Goal: Task Accomplishment & Management: Manage account settings

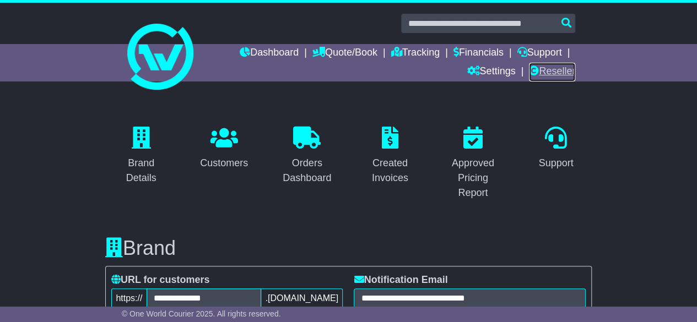
click at [551, 69] on link "Reseller" at bounding box center [552, 72] width 46 height 19
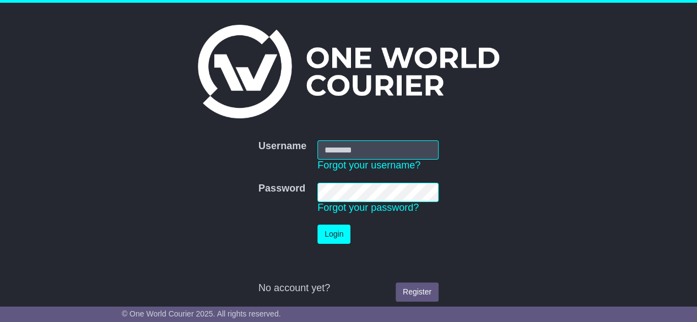
type input "********"
click at [335, 237] on button "Login" at bounding box center [333, 234] width 33 height 19
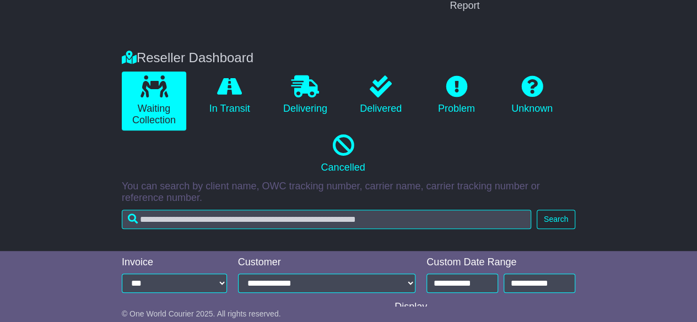
scroll to position [188, 0]
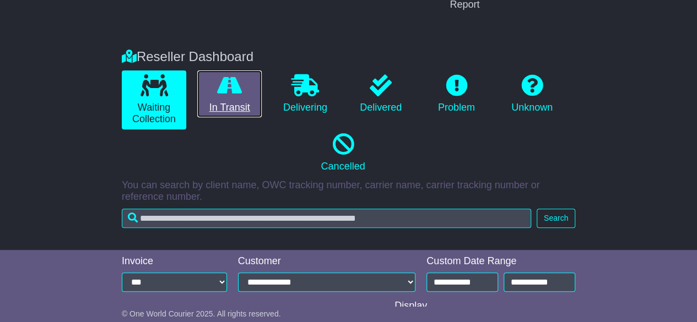
click at [229, 103] on link "In Transit" at bounding box center [229, 93] width 64 height 47
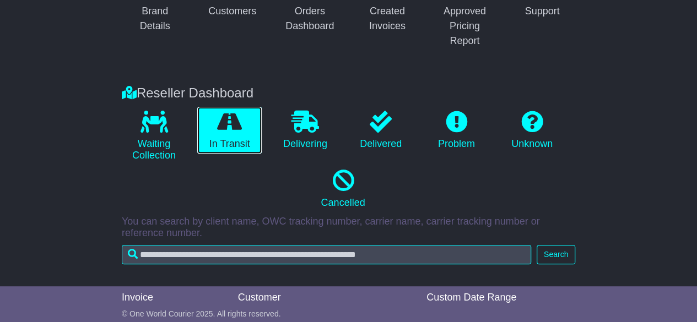
scroll to position [0, 0]
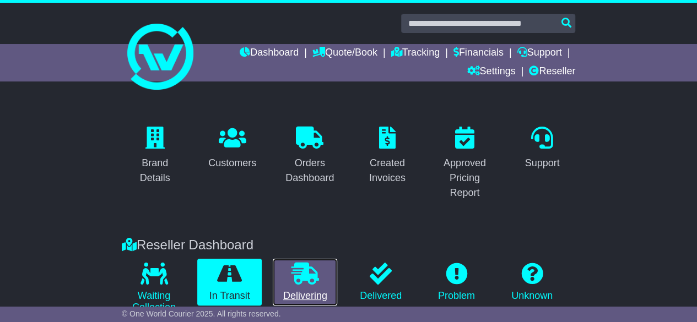
click at [298, 272] on icon at bounding box center [305, 274] width 28 height 22
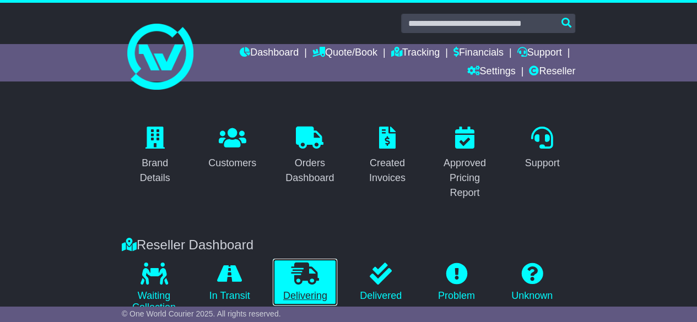
scroll to position [269, 0]
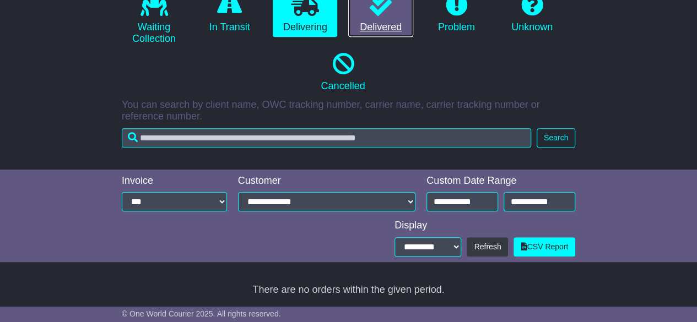
click at [373, 25] on link "Delivered" at bounding box center [380, 13] width 64 height 47
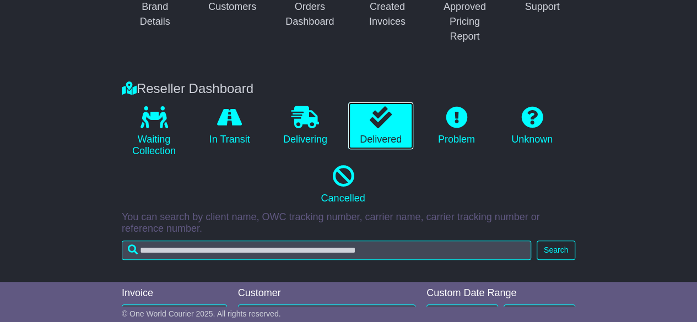
scroll to position [130, 0]
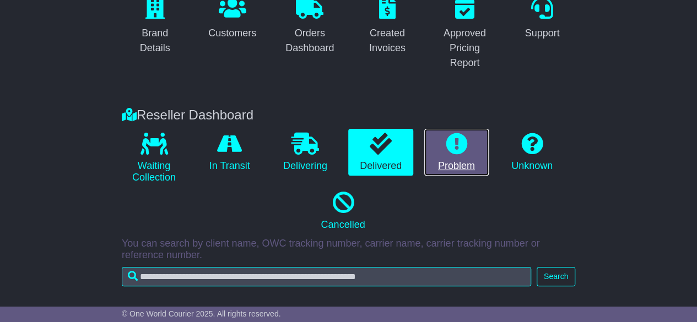
click at [452, 145] on icon at bounding box center [456, 144] width 22 height 22
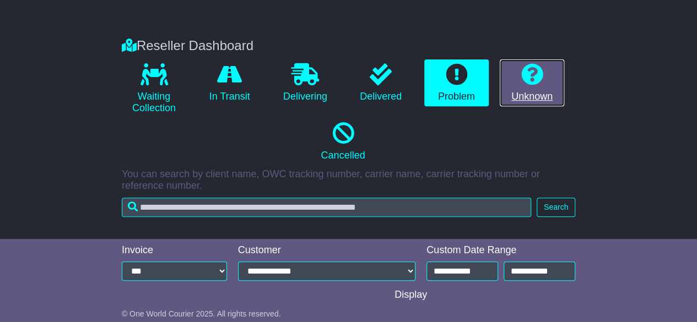
click at [541, 71] on icon at bounding box center [532, 74] width 22 height 22
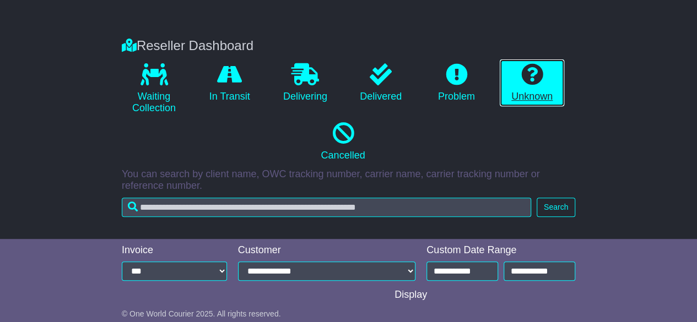
scroll to position [269, 0]
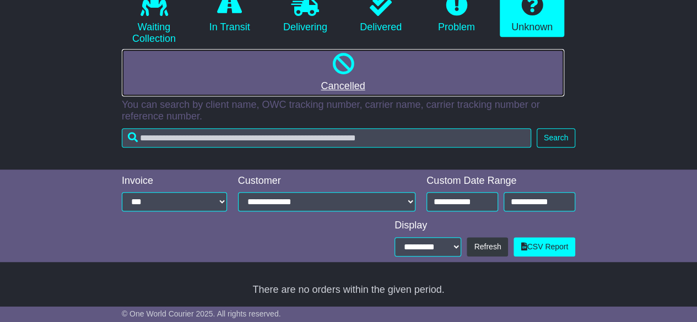
click at [344, 78] on link "Cancelled" at bounding box center [343, 72] width 442 height 47
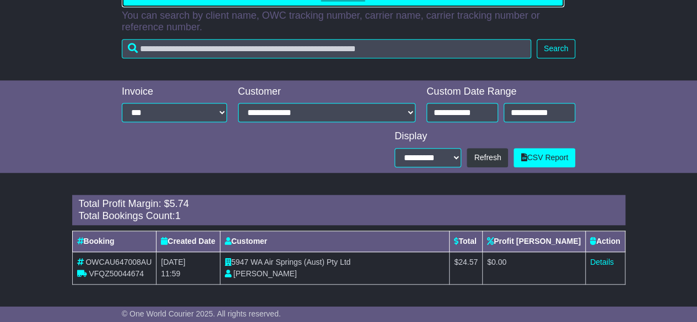
scroll to position [154, 0]
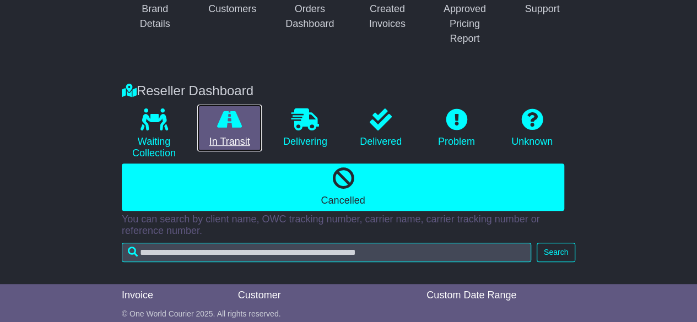
click at [218, 135] on link "In Transit" at bounding box center [229, 128] width 64 height 47
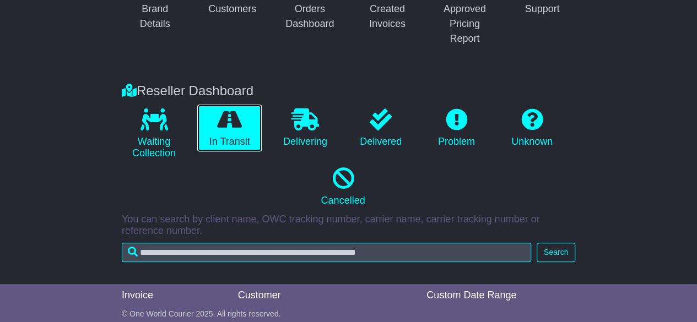
scroll to position [0, 0]
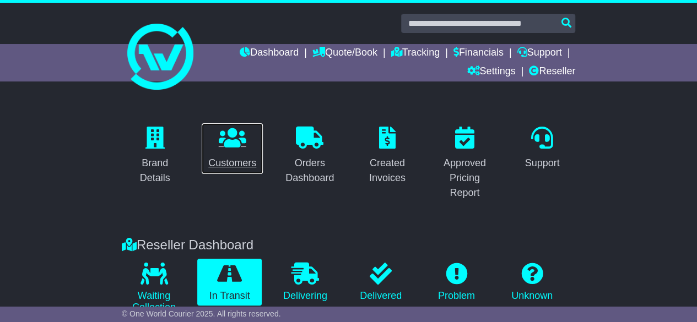
click at [233, 159] on div "Customers" at bounding box center [232, 163] width 48 height 15
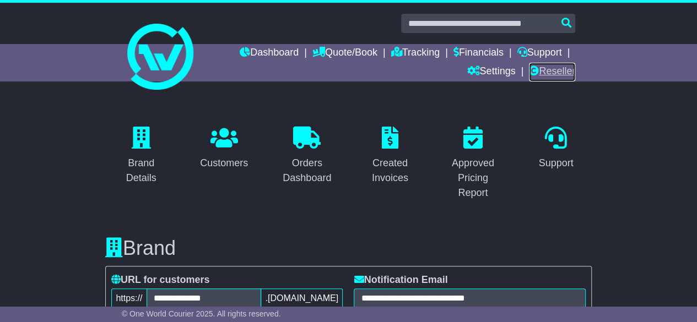
click at [552, 68] on link "Reseller" at bounding box center [552, 72] width 46 height 19
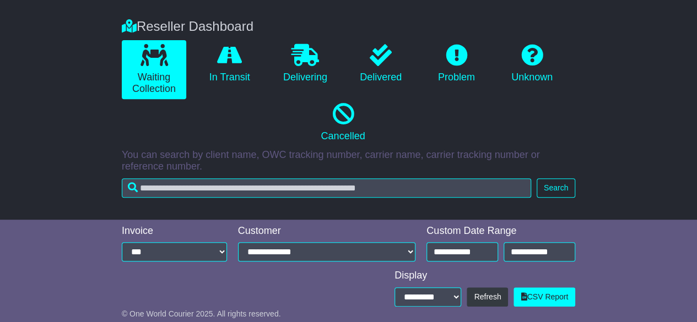
scroll to position [269, 0]
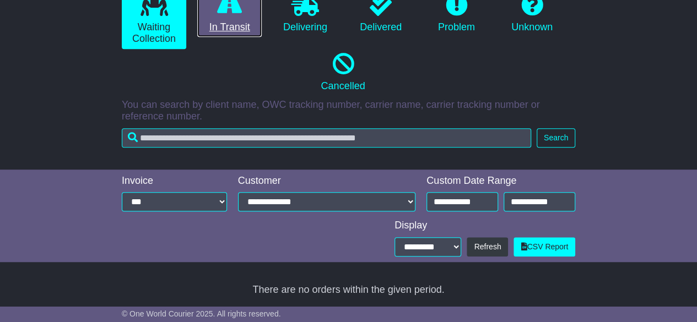
click at [234, 29] on link "In Transit" at bounding box center [229, 13] width 64 height 47
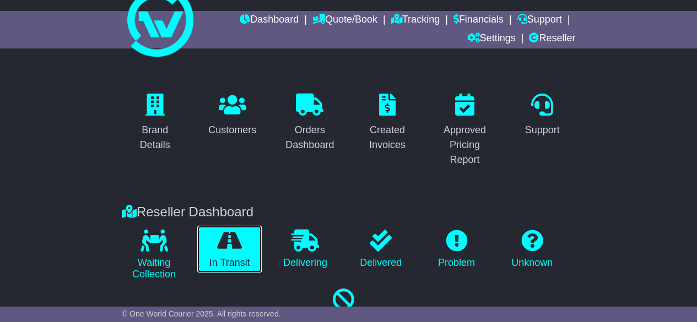
scroll to position [0, 0]
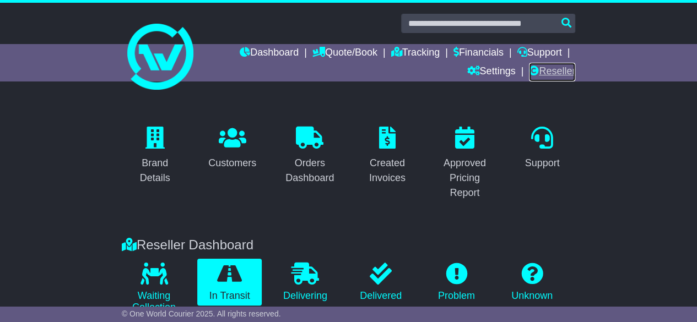
click at [554, 74] on link "Reseller" at bounding box center [552, 72] width 46 height 19
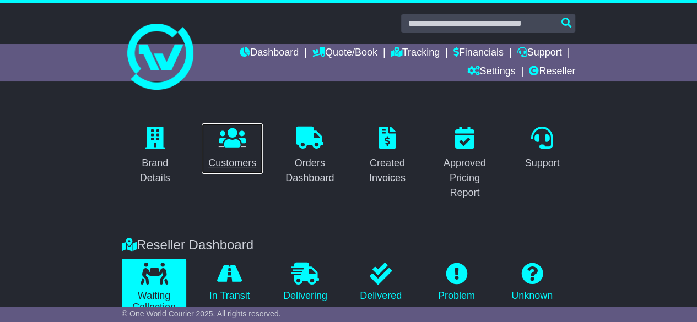
click at [243, 159] on div "Customers" at bounding box center [232, 163] width 48 height 15
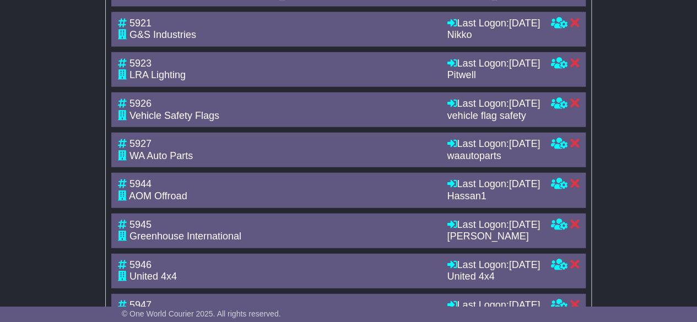
scroll to position [1271, 0]
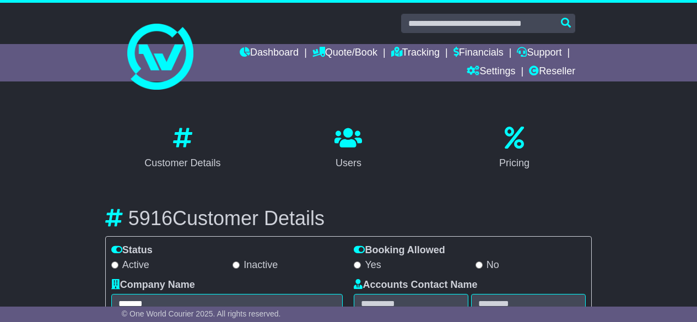
select select "**********"
select select "**"
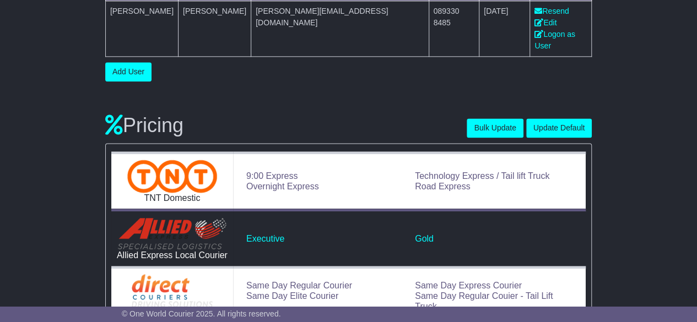
scroll to position [692, 0]
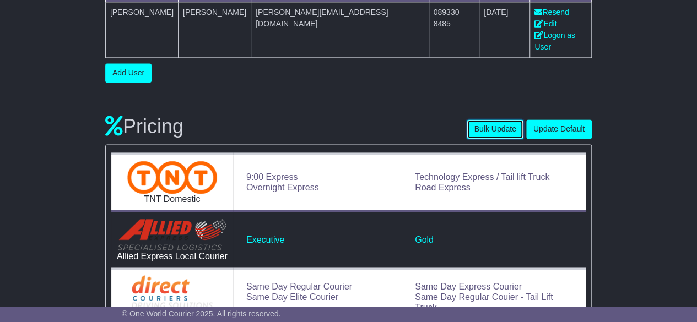
click at [502, 119] on button "Bulk Update" at bounding box center [494, 128] width 56 height 19
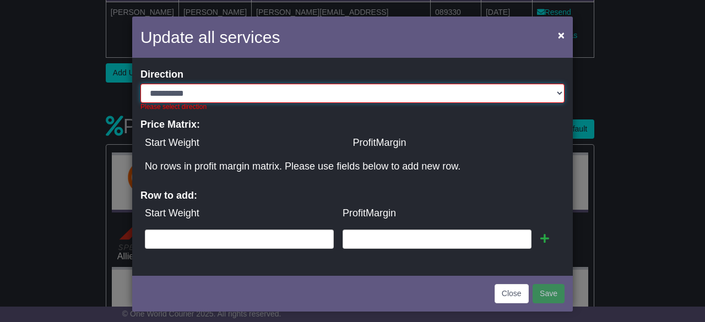
click at [387, 97] on select "**********" at bounding box center [352, 93] width 424 height 19
select select "*"
click at [140, 84] on select "**********" at bounding box center [352, 93] width 424 height 19
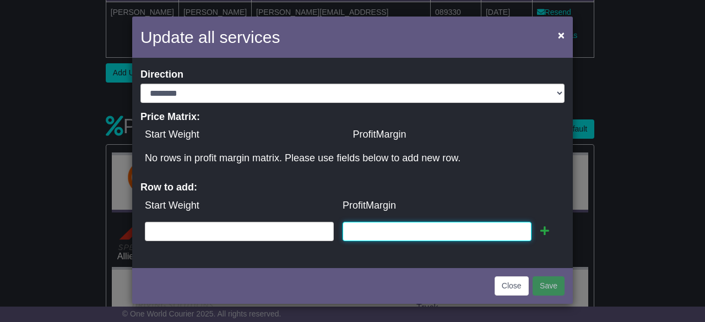
click at [370, 231] on input "text" at bounding box center [437, 231] width 189 height 19
type input "*"
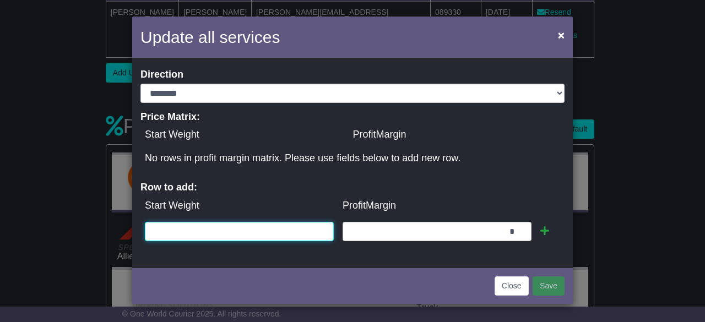
click at [296, 226] on input "text" at bounding box center [239, 231] width 189 height 19
type input "*"
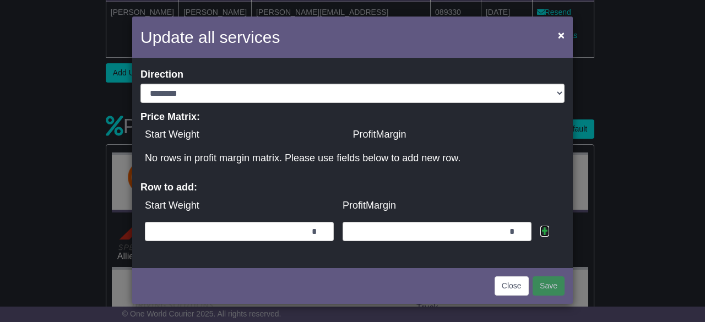
click at [547, 233] on icon at bounding box center [544, 231] width 9 height 10
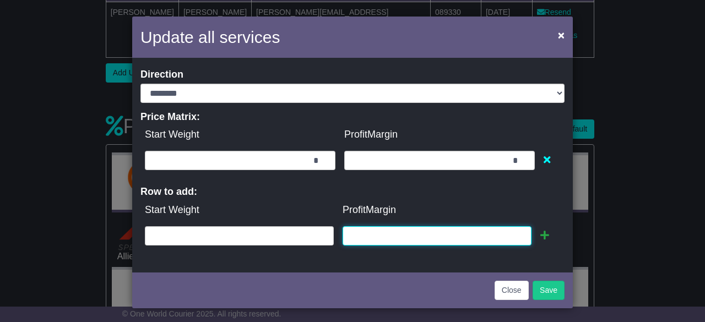
click at [452, 242] on input "text" at bounding box center [437, 235] width 189 height 19
type input "*"
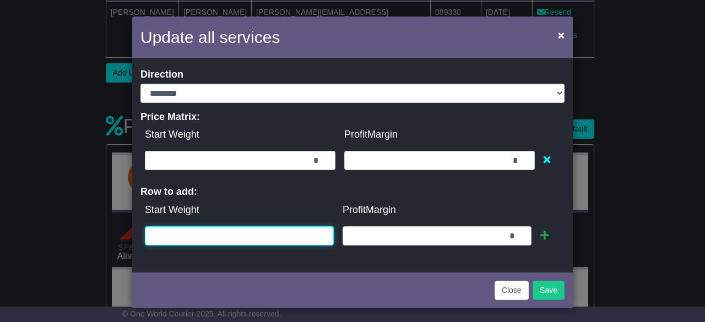
click at [311, 229] on input "text" at bounding box center [239, 235] width 189 height 19
type input "*"
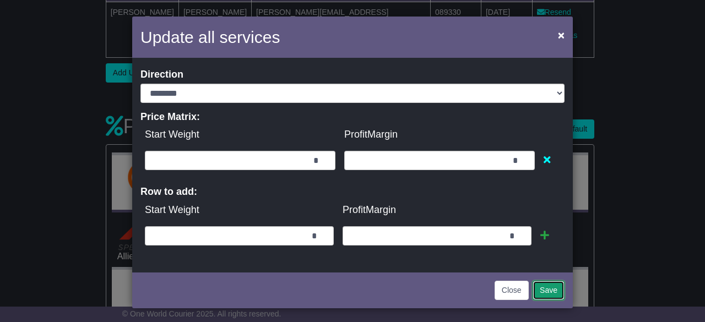
click at [555, 293] on button "Save" at bounding box center [548, 290] width 32 height 19
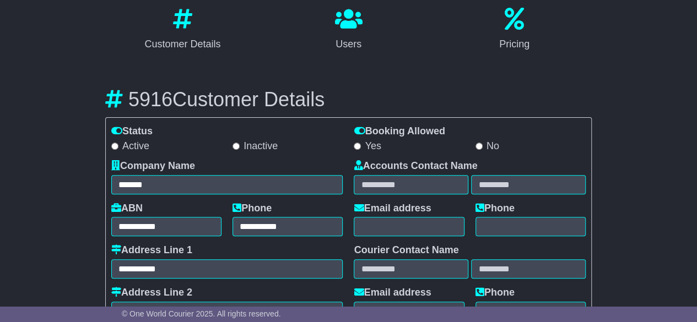
scroll to position [0, 0]
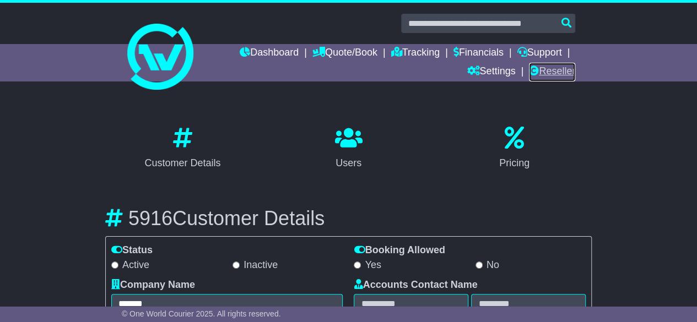
click at [545, 72] on link "Reseller" at bounding box center [552, 72] width 46 height 19
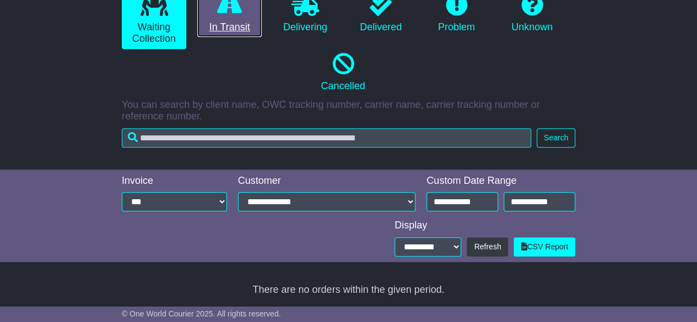
click at [242, 24] on link "In Transit" at bounding box center [229, 13] width 64 height 47
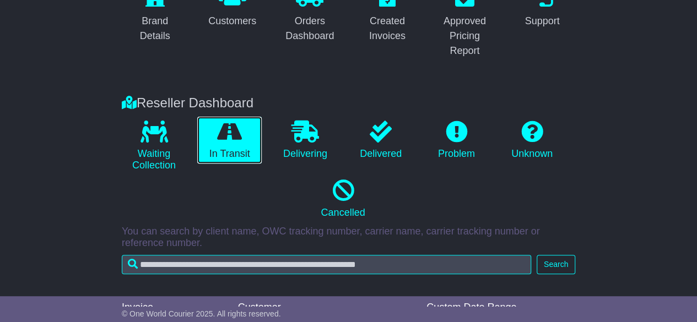
scroll to position [134, 0]
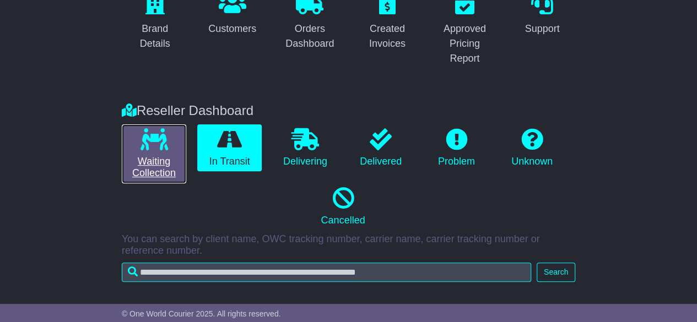
click at [171, 166] on link "Waiting Collection" at bounding box center [154, 153] width 64 height 59
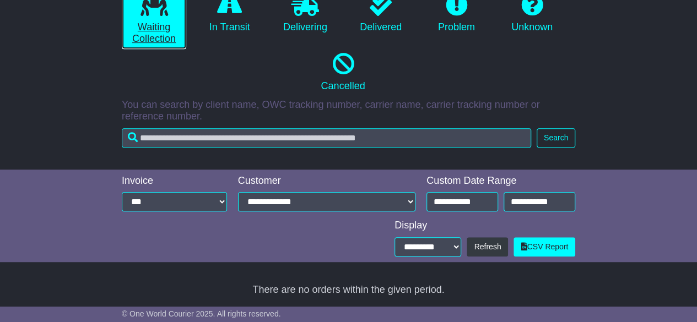
scroll to position [0, 0]
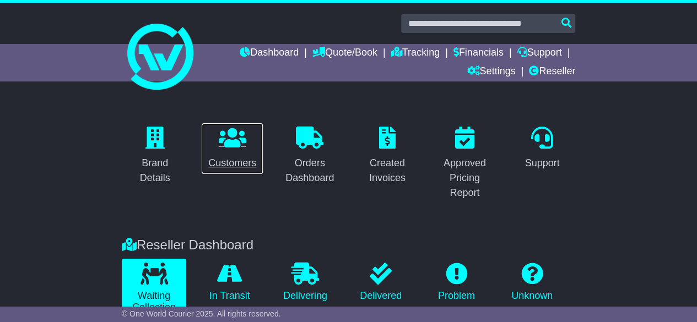
click at [235, 139] on icon at bounding box center [233, 138] width 28 height 22
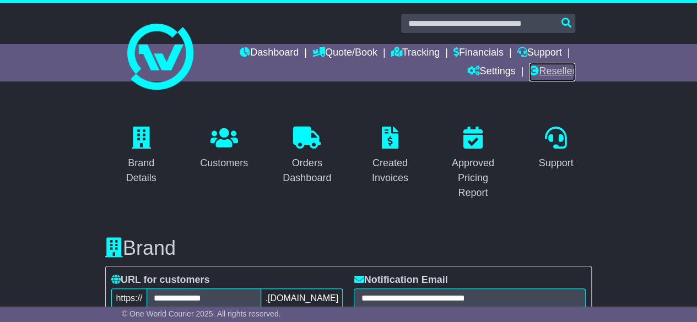
click at [545, 70] on link "Reseller" at bounding box center [552, 72] width 46 height 19
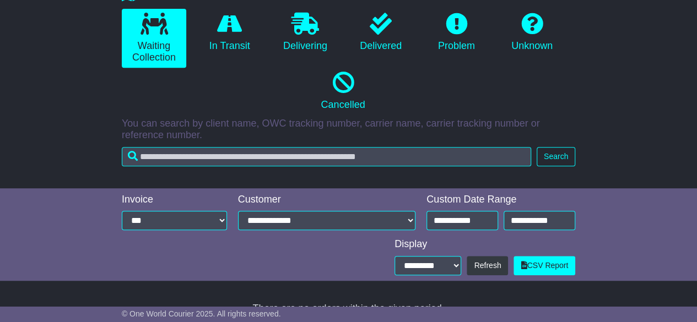
scroll to position [269, 0]
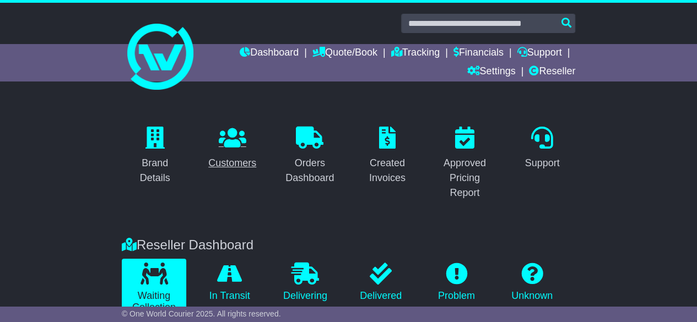
scroll to position [1, 0]
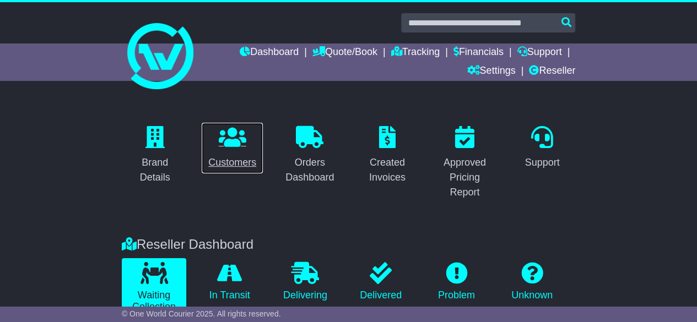
click at [229, 152] on link "Customers" at bounding box center [232, 148] width 62 height 52
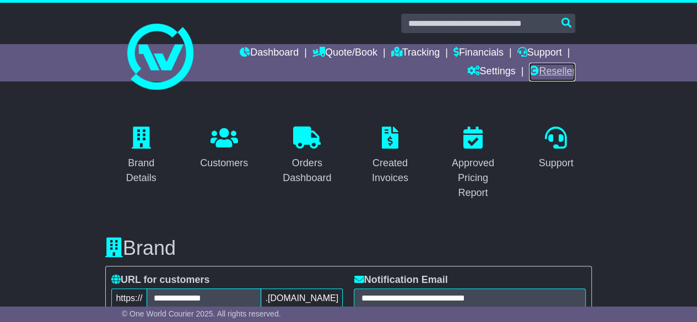
click at [544, 74] on link "Reseller" at bounding box center [552, 72] width 46 height 19
